Goal: Information Seeking & Learning: Learn about a topic

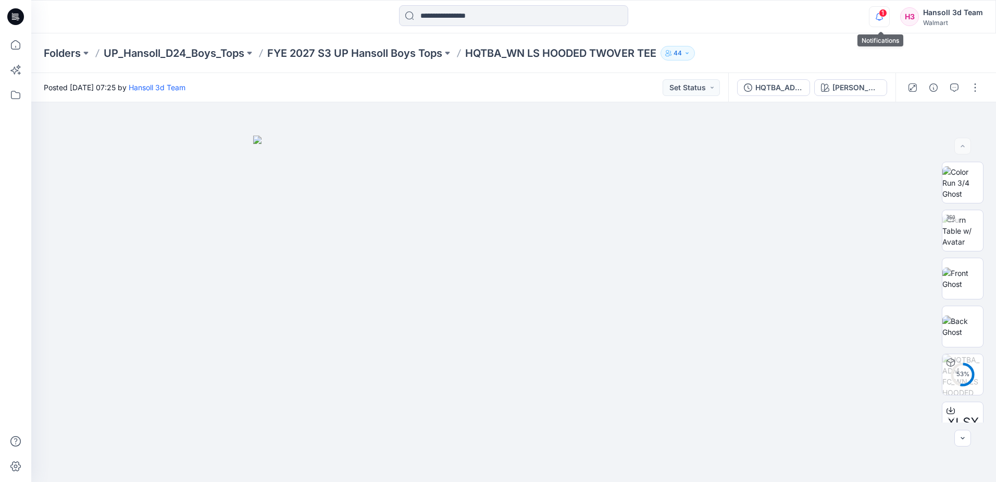
click at [890, 10] on button "button" at bounding box center [879, 16] width 21 height 21
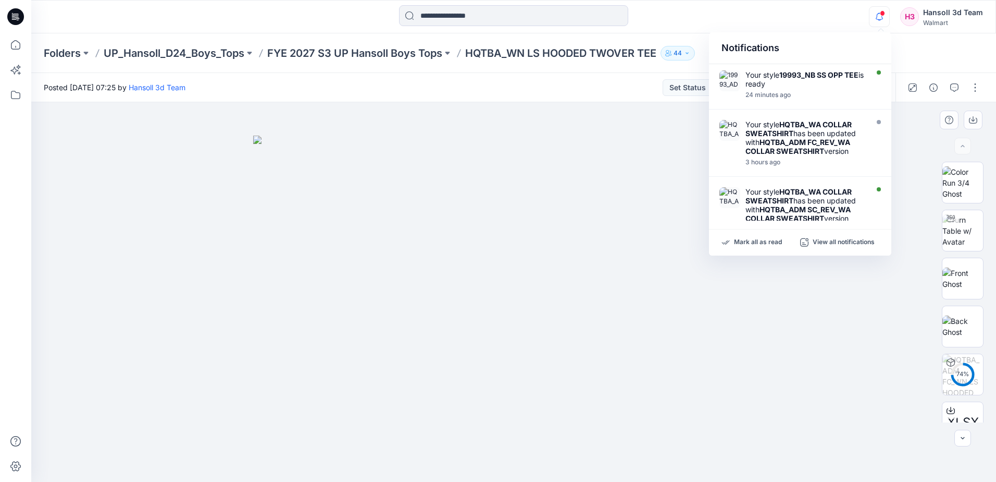
click at [191, 169] on div at bounding box center [513, 291] width 965 height 379
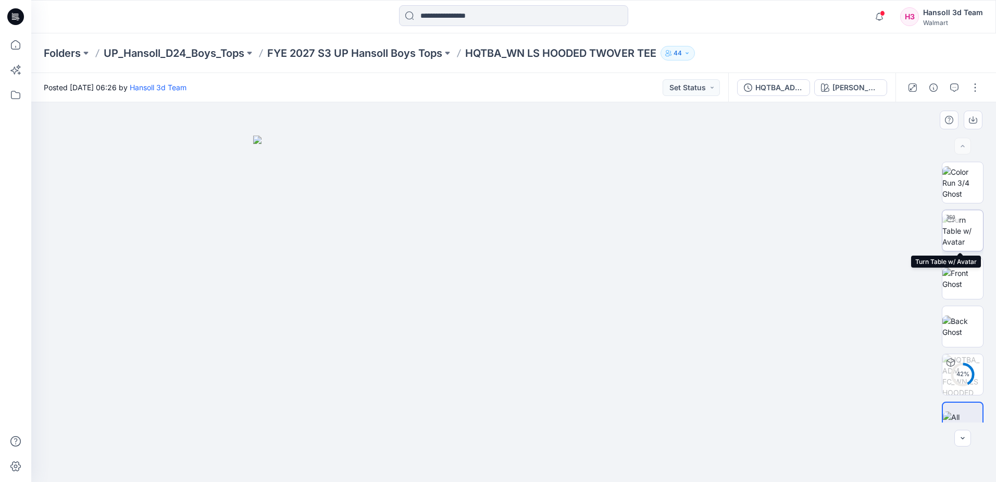
click at [968, 236] on img at bounding box center [963, 230] width 41 height 33
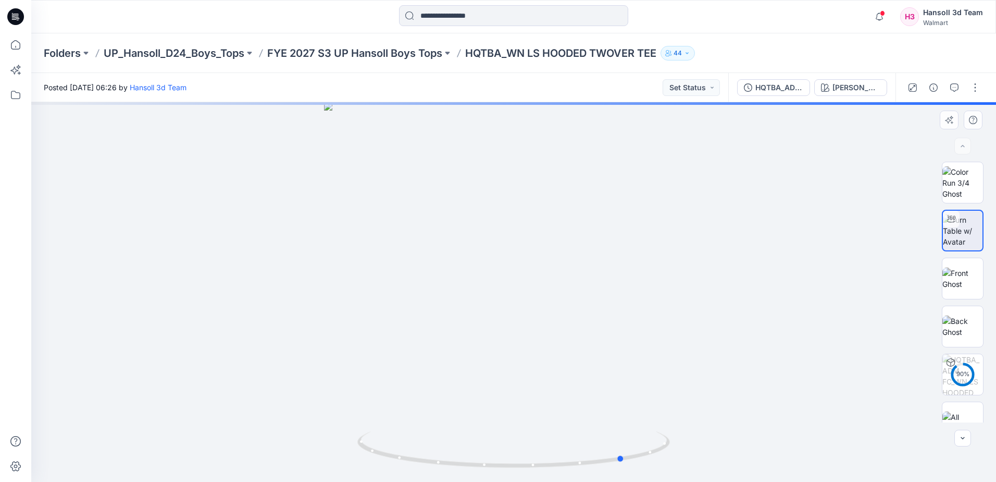
drag, startPoint x: 614, startPoint y: 457, endPoint x: 463, endPoint y: 471, distance: 151.2
click at [416, 475] on div at bounding box center [513, 291] width 965 height 379
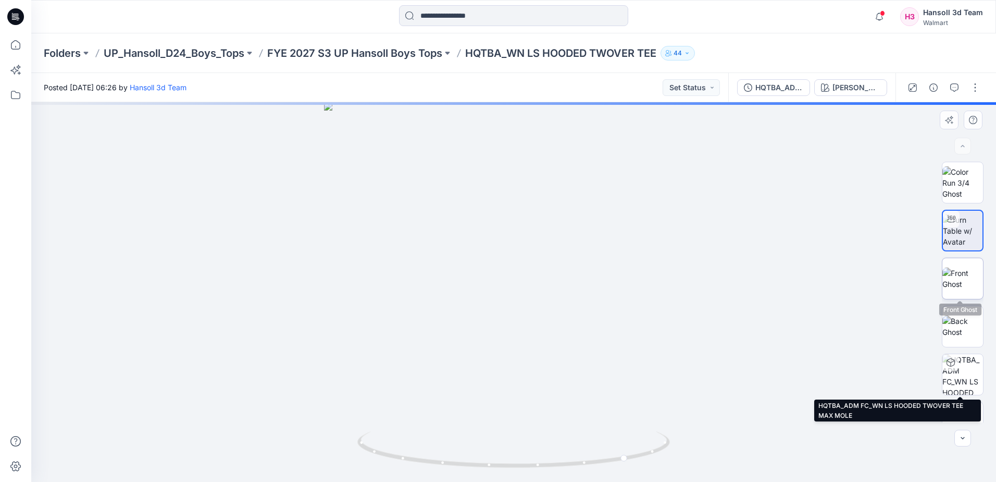
click at [946, 282] on img at bounding box center [963, 278] width 41 height 22
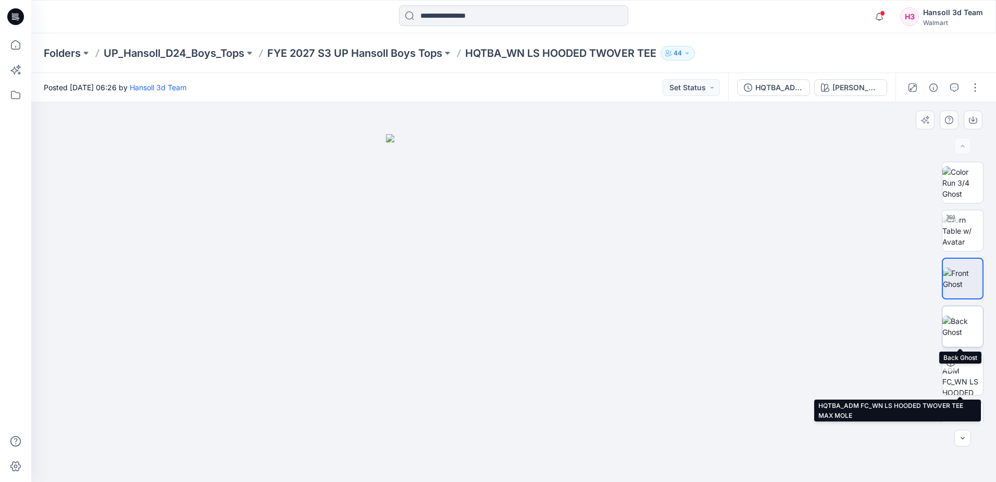
click at [965, 325] on img at bounding box center [963, 326] width 41 height 22
